Goal: Entertainment & Leisure: Consume media (video, audio)

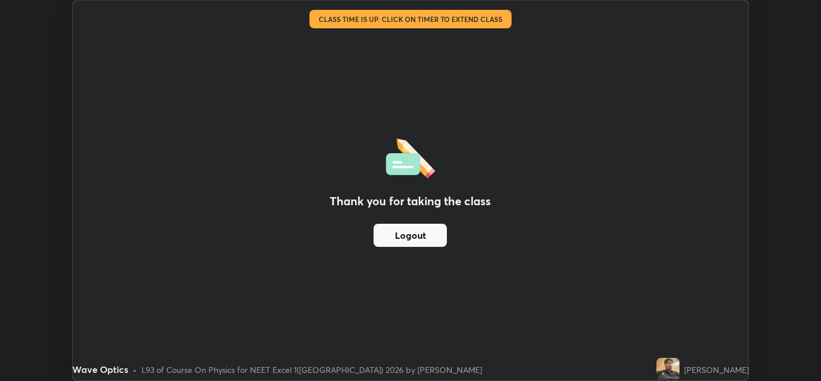
scroll to position [380, 821]
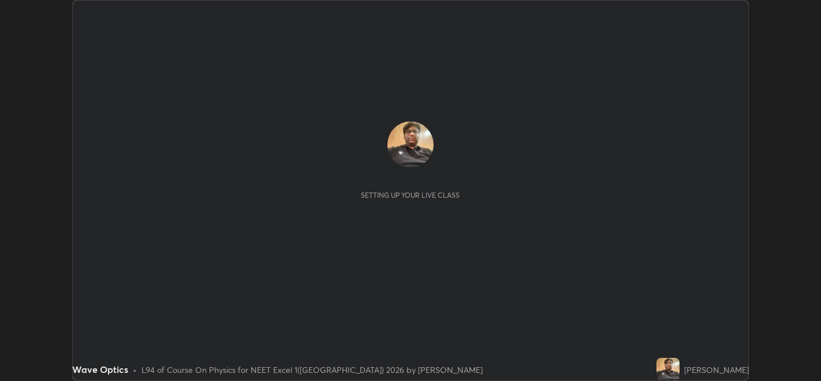
scroll to position [380, 821]
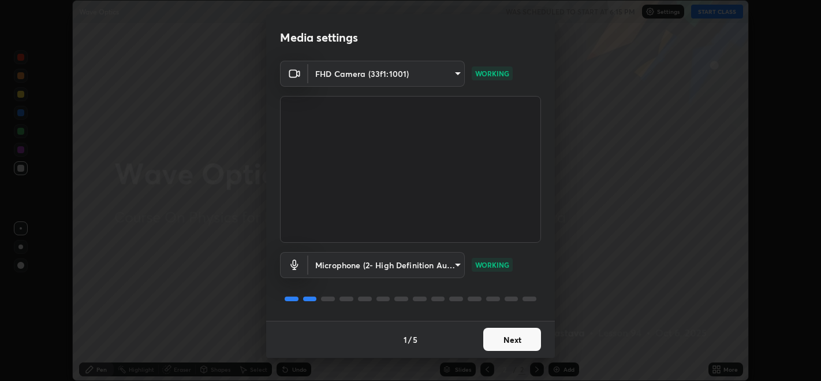
click at [511, 341] on button "Next" at bounding box center [513, 339] width 58 height 23
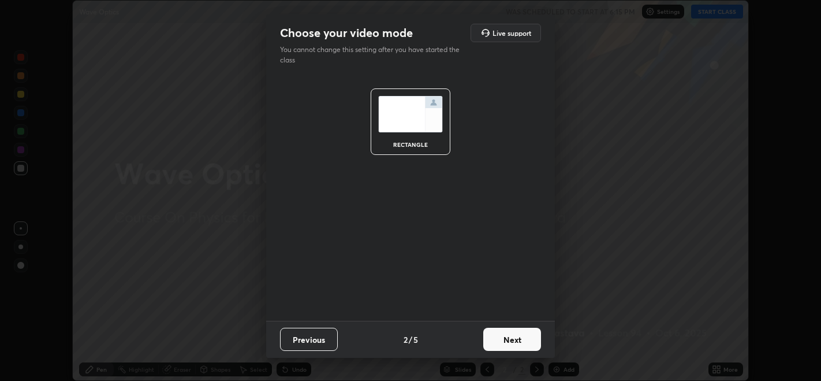
click at [519, 338] on button "Next" at bounding box center [513, 339] width 58 height 23
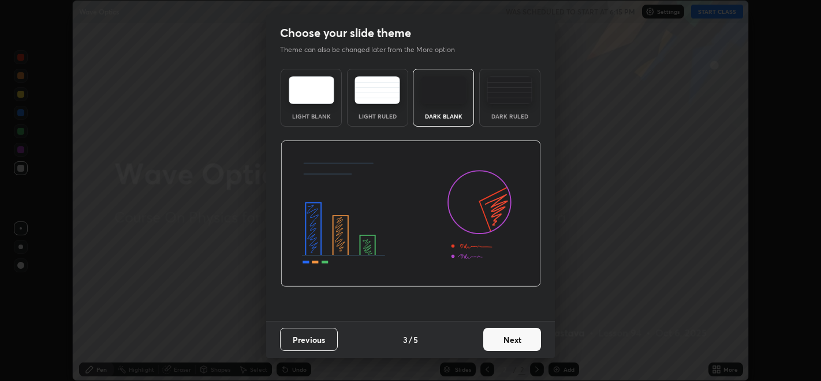
click at [524, 337] on button "Next" at bounding box center [513, 339] width 58 height 23
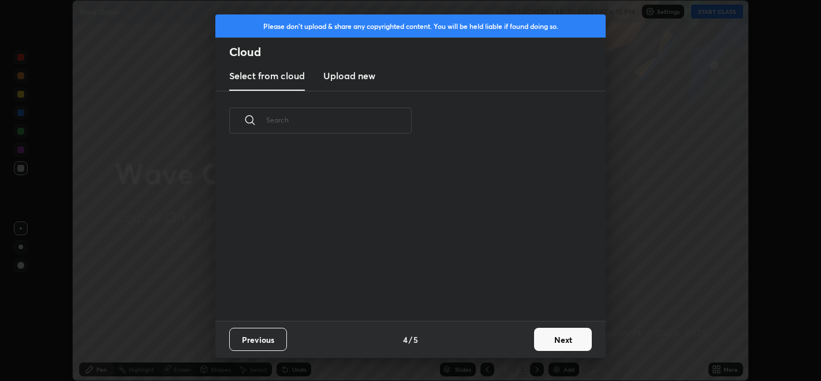
click at [547, 341] on button "Next" at bounding box center [563, 339] width 58 height 23
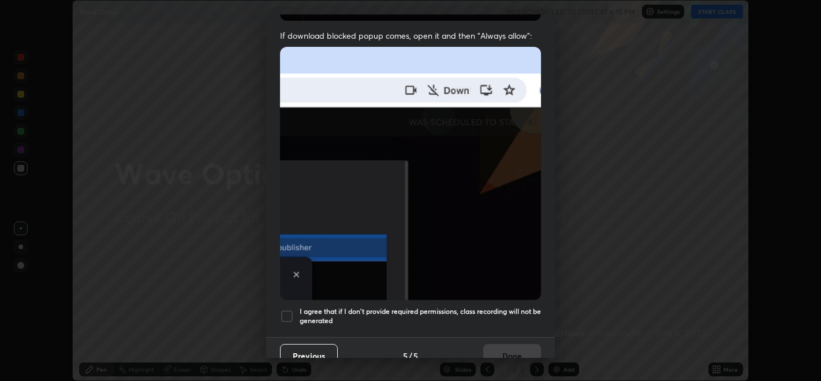
scroll to position [234, 0]
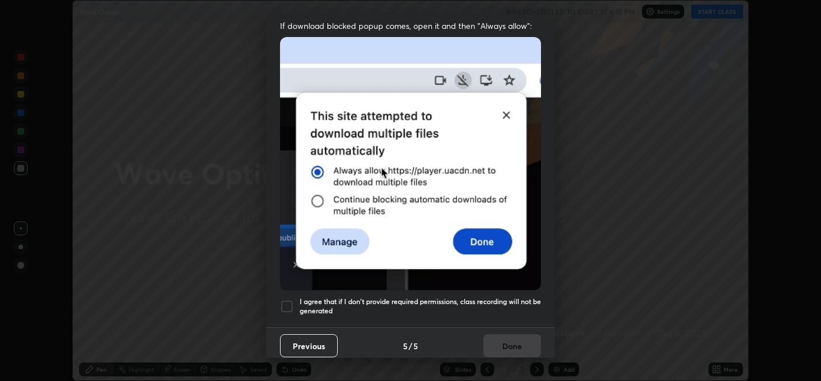
click at [287, 299] on div at bounding box center [287, 306] width 14 height 14
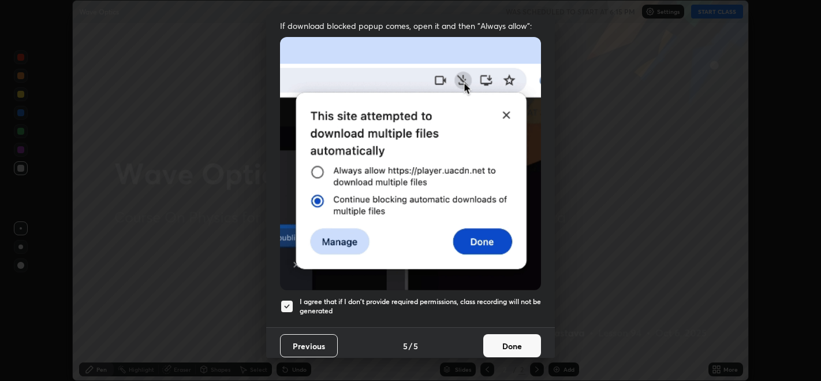
click at [499, 336] on button "Done" at bounding box center [513, 345] width 58 height 23
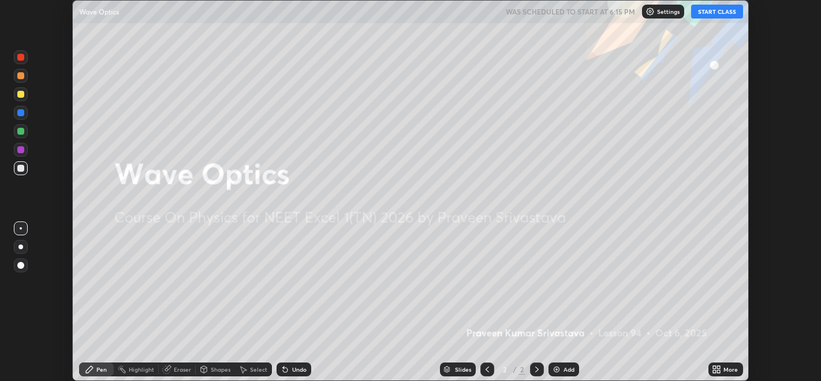
click at [707, 14] on button "START CLASS" at bounding box center [717, 12] width 52 height 14
click at [808, 184] on div "Setting up your live class" at bounding box center [410, 190] width 821 height 381
